Goal: Transaction & Acquisition: Purchase product/service

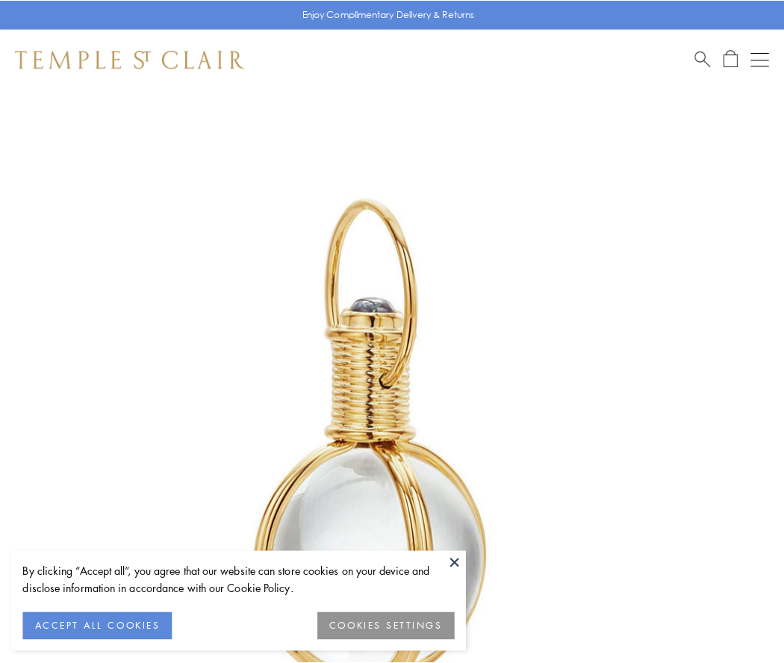
scroll to position [390, 0]
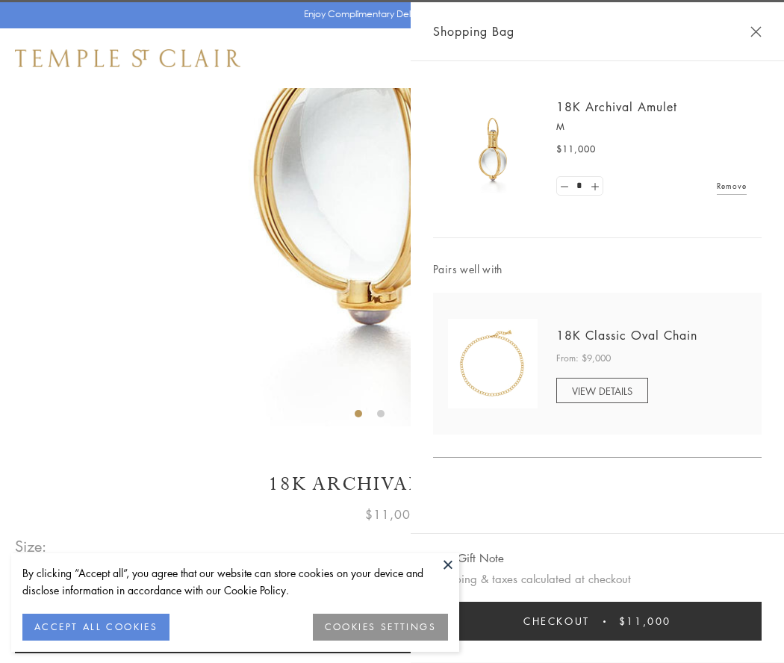
click at [597, 621] on button "Checkout $11,000" at bounding box center [597, 621] width 328 height 39
